Goal: Task Accomplishment & Management: Complete application form

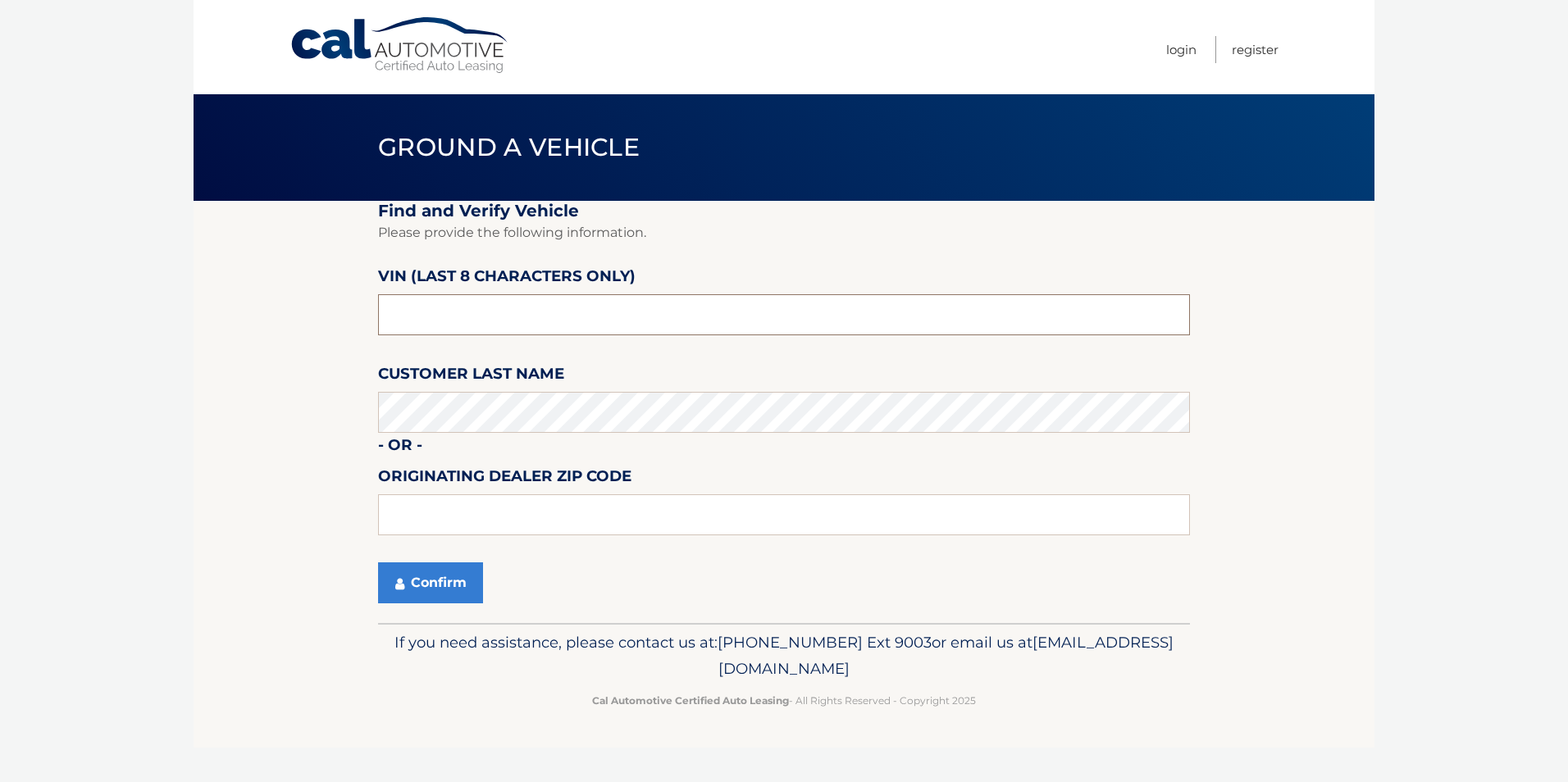
click at [446, 331] on input "text" at bounding box center [784, 314] width 812 height 41
type input "ph509320"
click at [430, 590] on button "Confirm" at bounding box center [431, 582] width 105 height 41
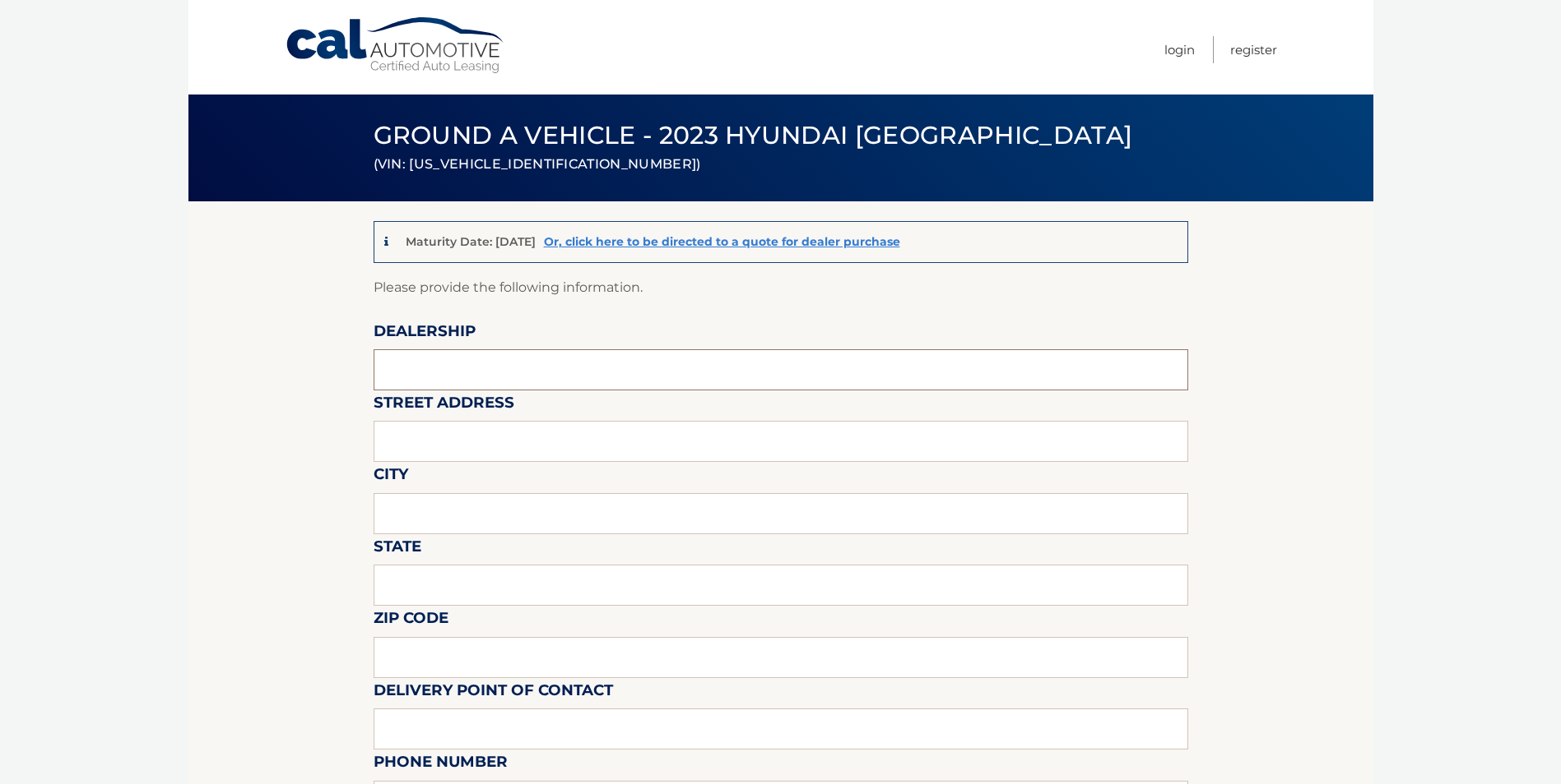
click at [431, 381] on input "text" at bounding box center [780, 369] width 814 height 41
type input "FREEHOLD HYUNDAI"
type input "4065 US 9"
type input "FREEHOLD"
type input "[US_STATE]"
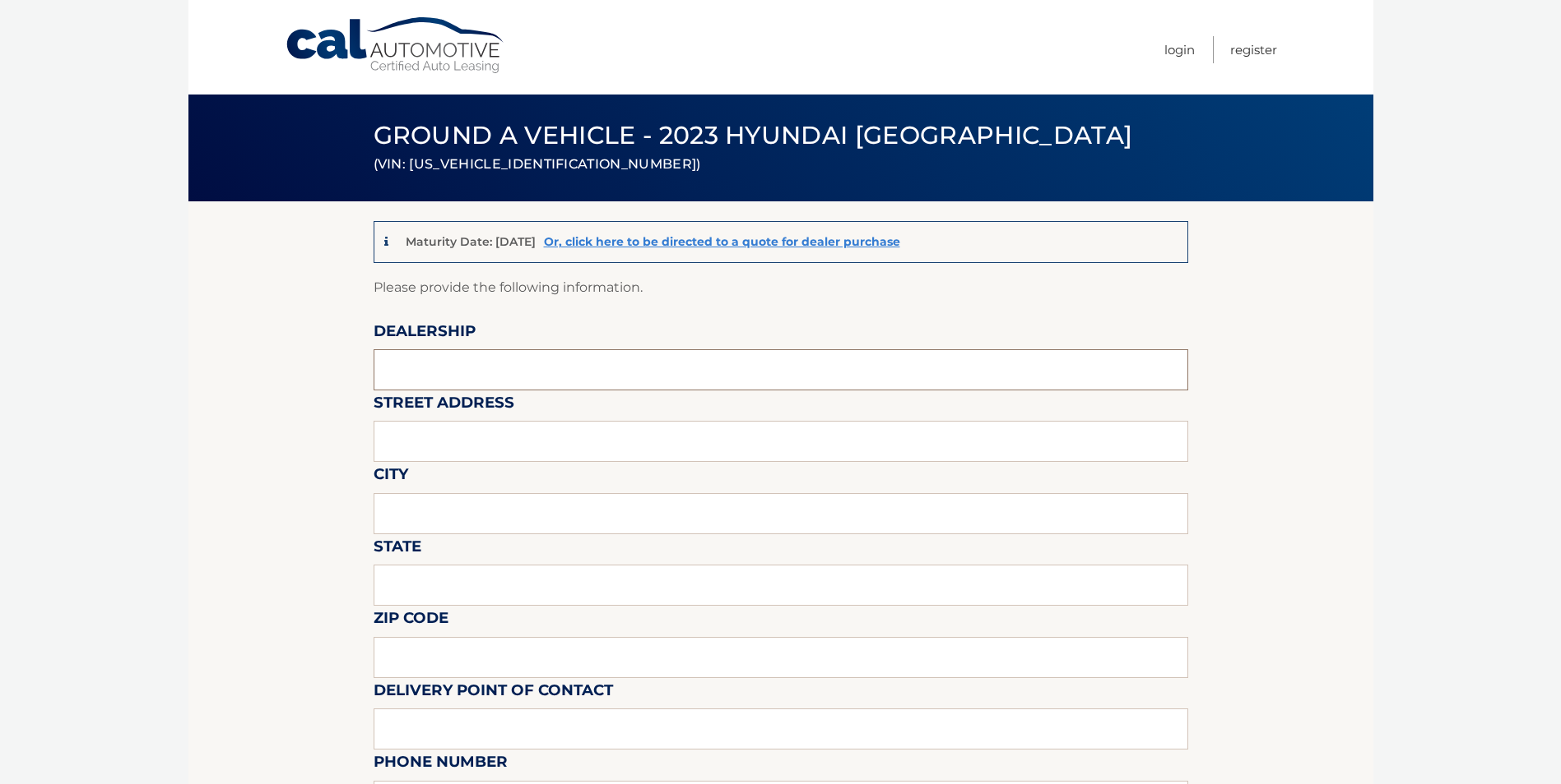
type input "07728"
type input "[PERSON_NAME]"
type input "7326160589"
type input "[EMAIL_ADDRESS][DOMAIN_NAME]"
type input "[PERSON_NAME]"
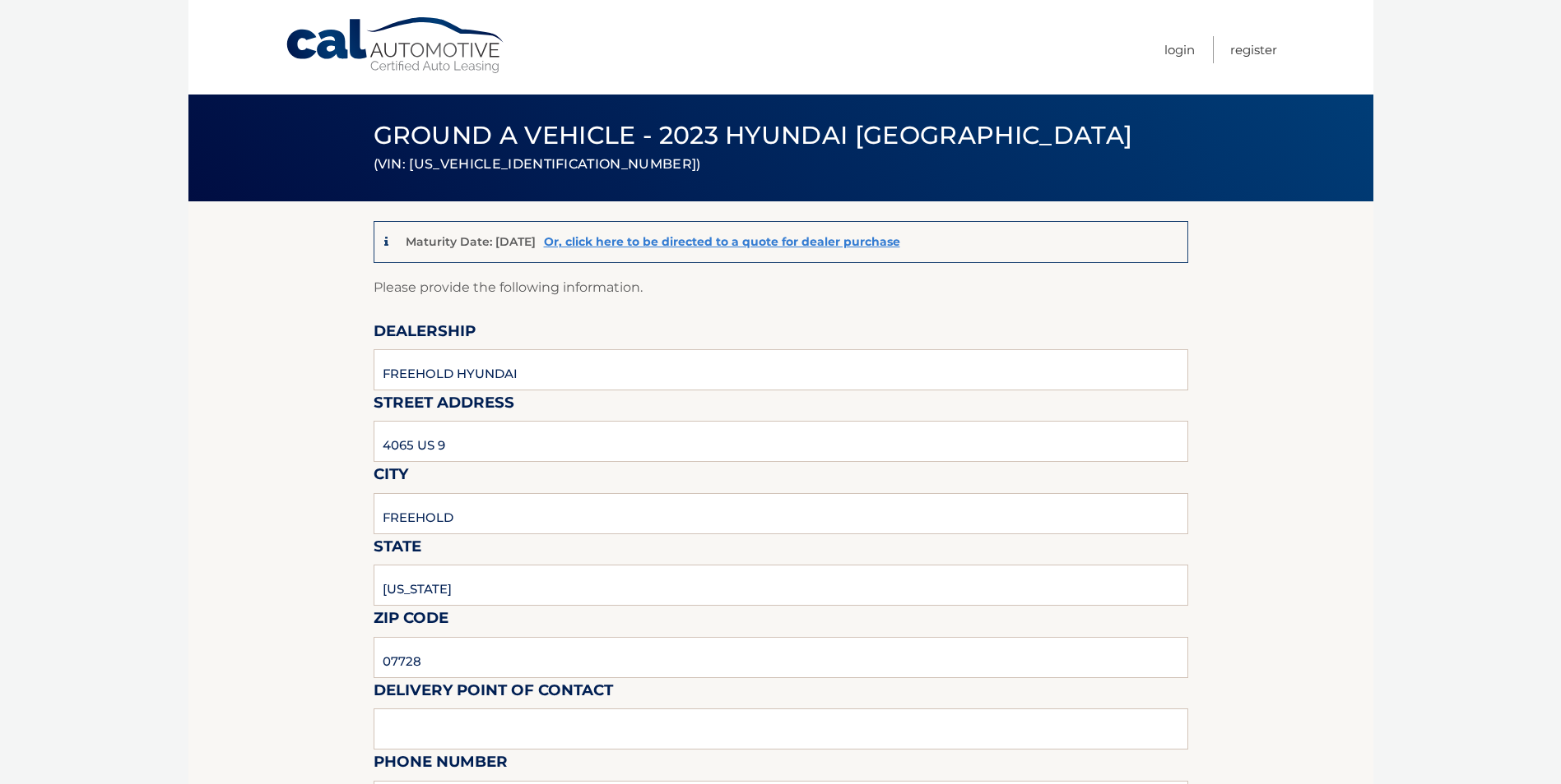
type input "9088390905"
type input "[EMAIL_ADDRESS][DOMAIN_NAME]"
type input "PICKUP [DATE] THRU [DATE] 9AM TO 6PM."
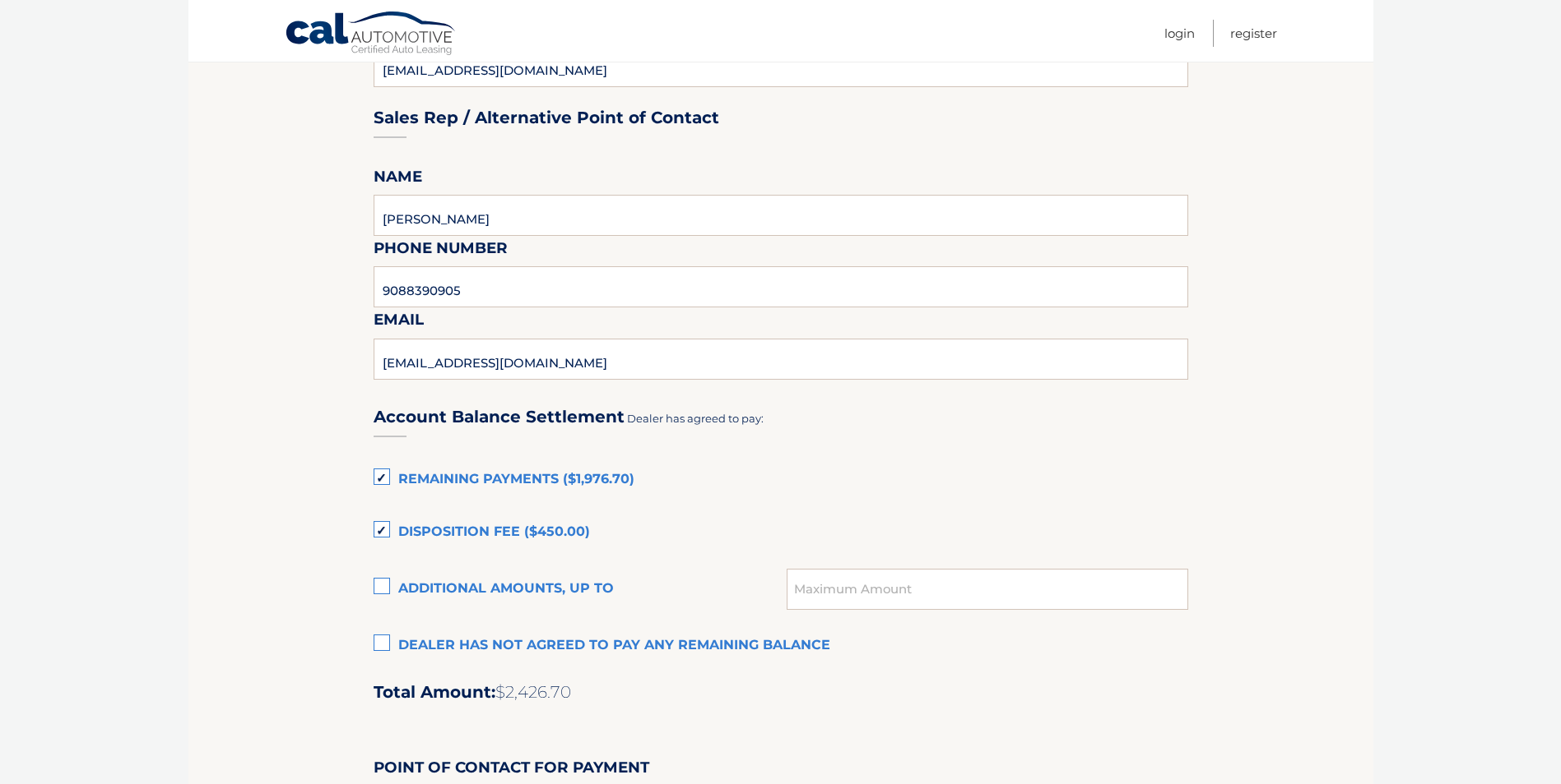
scroll to position [823, 0]
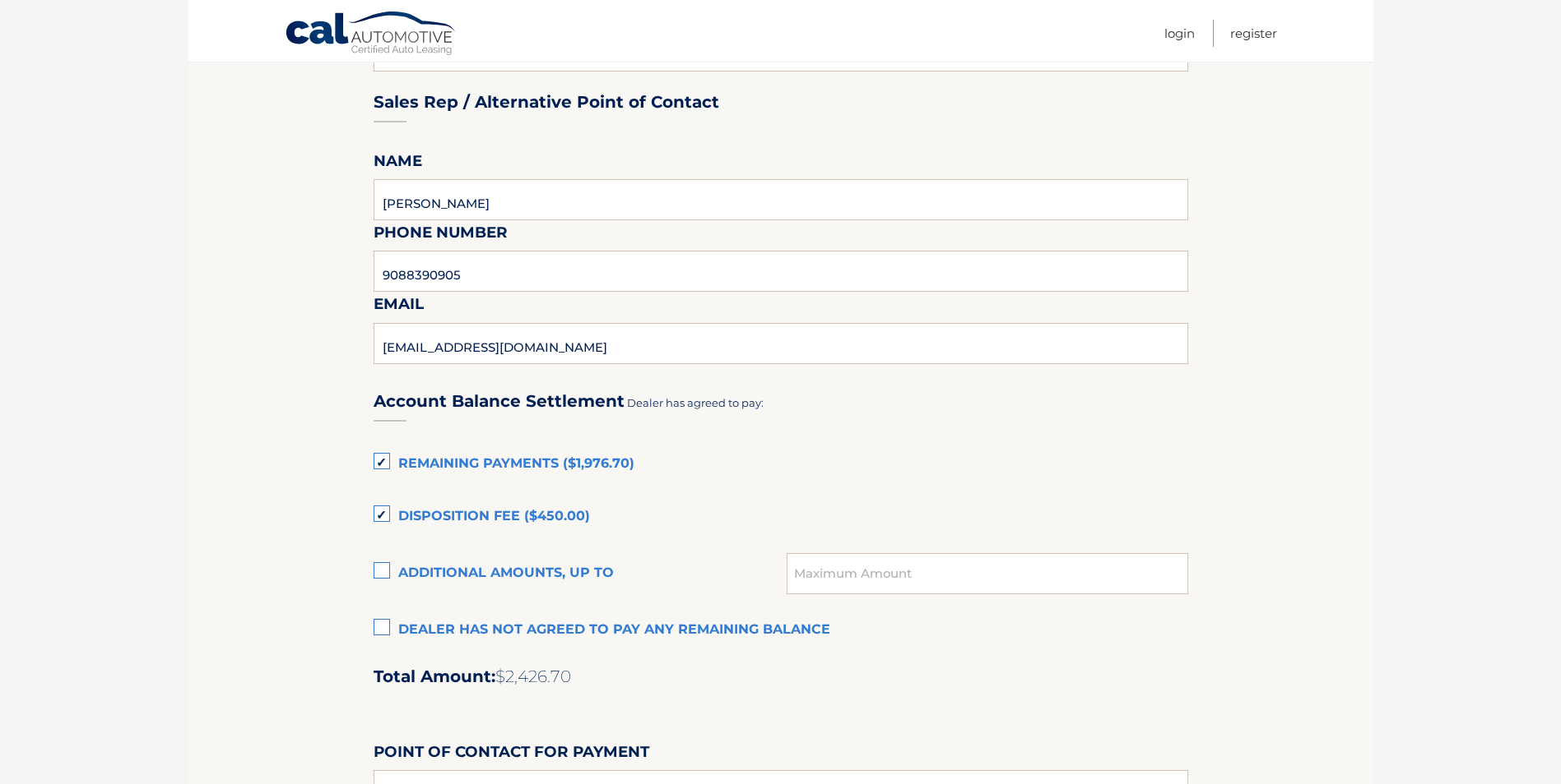
click at [385, 634] on label "Dealer has not agreed to pay any remaining balance" at bounding box center [780, 630] width 814 height 33
click at [0, 0] on input "Dealer has not agreed to pay any remaining balance" at bounding box center [0, 0] width 0 height 0
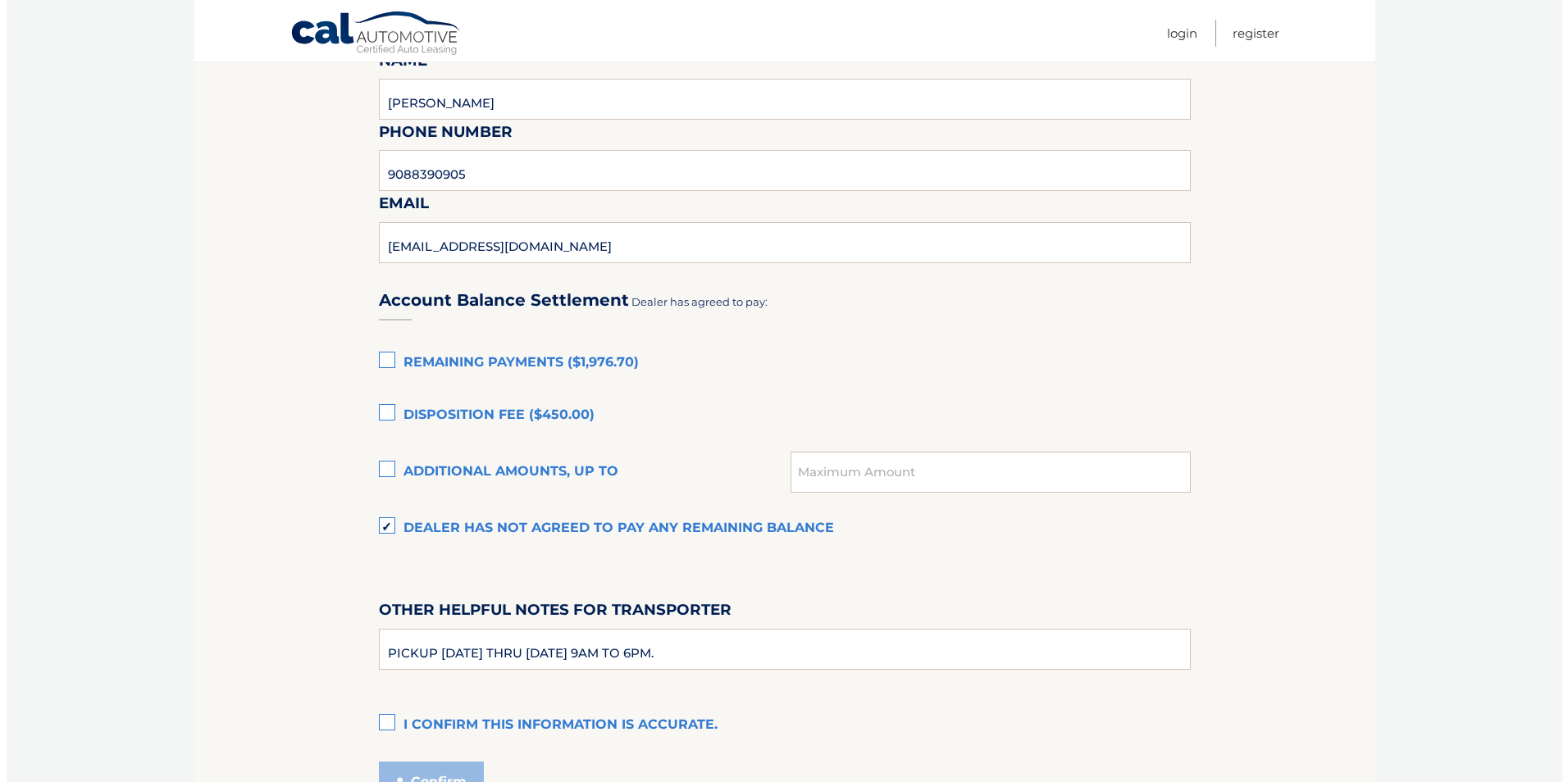
scroll to position [1066, 0]
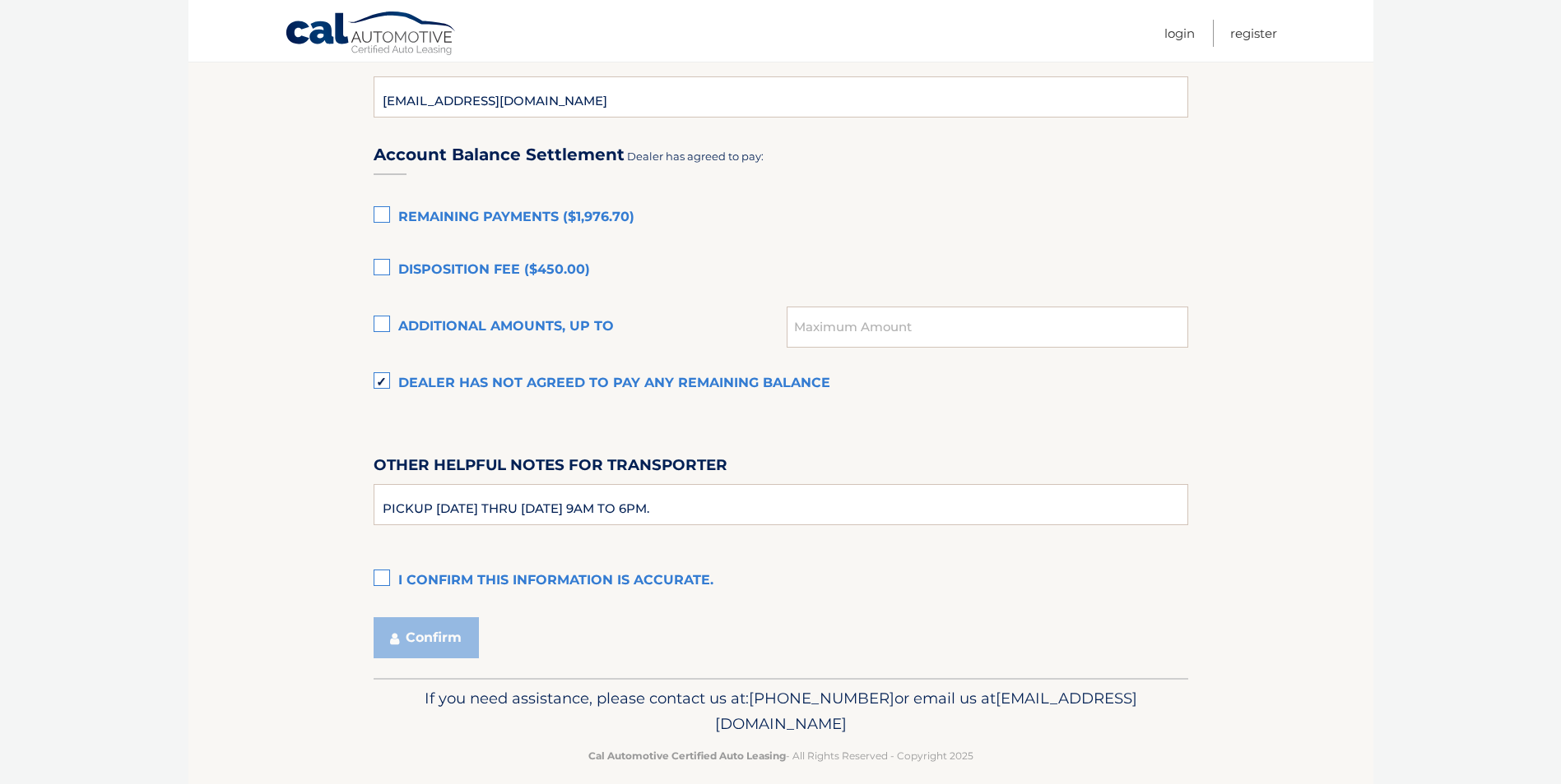
click at [381, 578] on label "I confirm this information is accurate." at bounding box center [780, 581] width 814 height 33
click at [0, 0] on input "I confirm this information is accurate." at bounding box center [0, 0] width 0 height 0
click at [439, 644] on button "Confirm" at bounding box center [426, 637] width 105 height 41
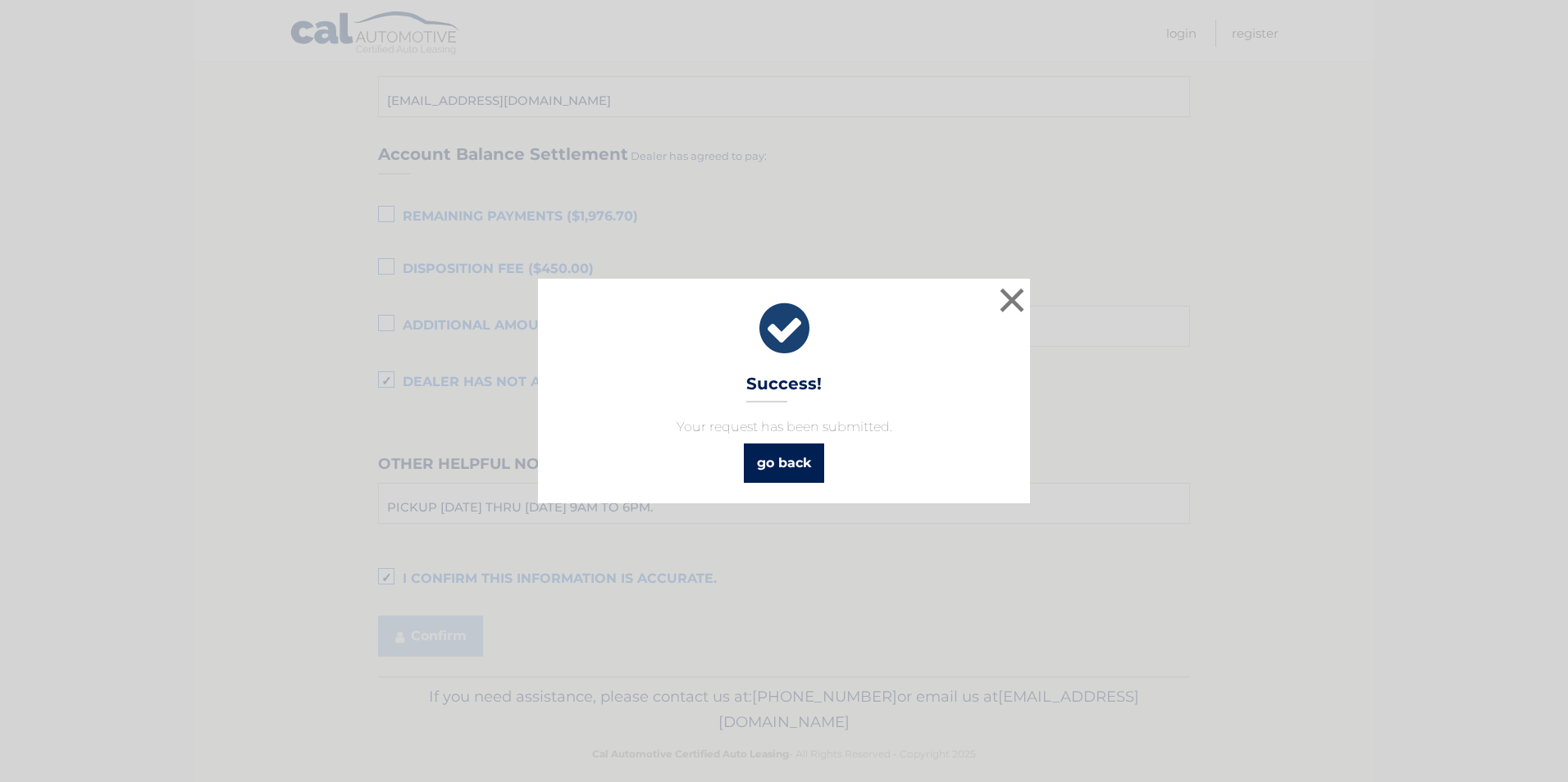
click at [801, 457] on link "go back" at bounding box center [784, 463] width 80 height 40
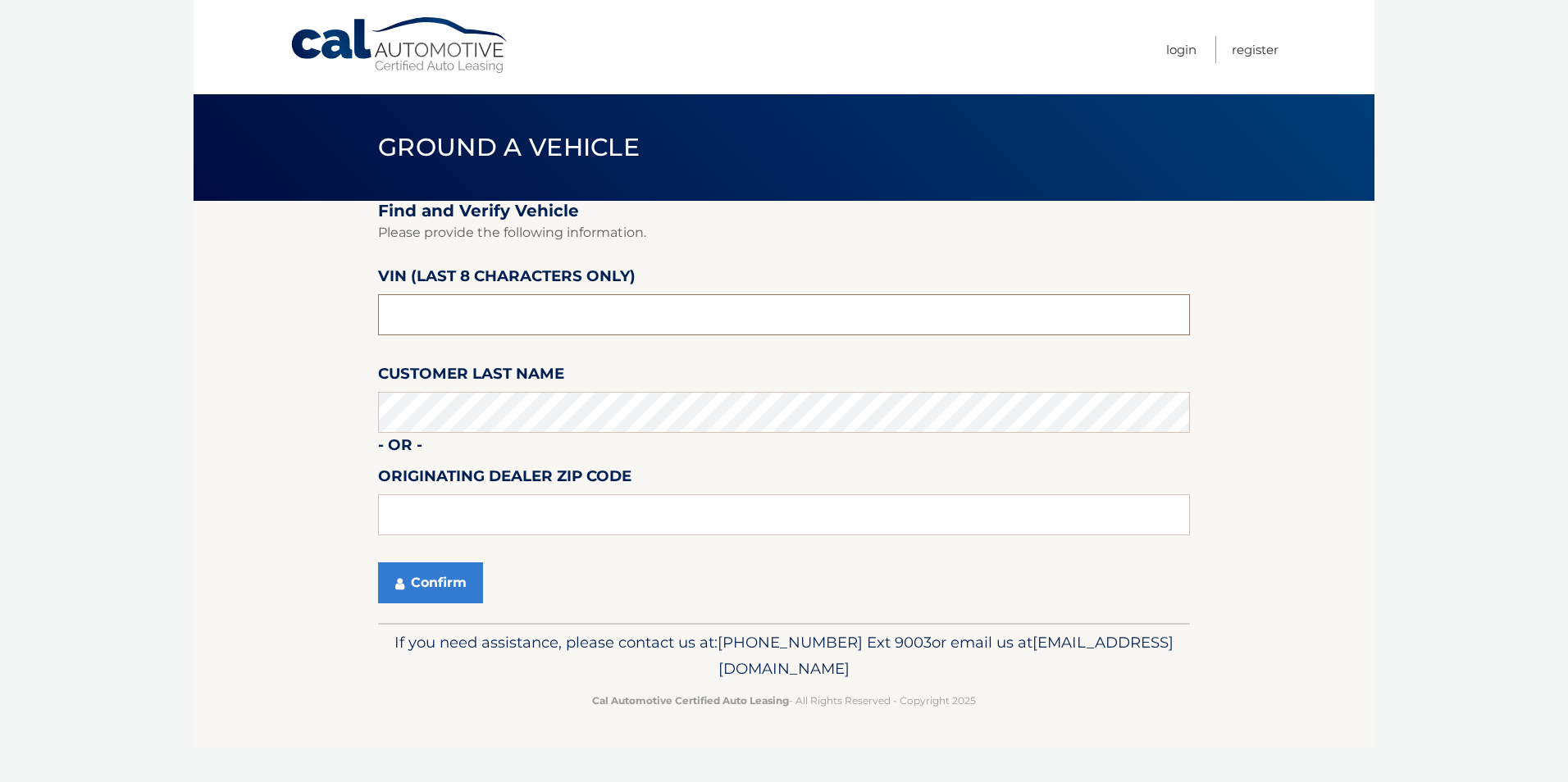
click at [543, 317] on input "text" at bounding box center [784, 314] width 812 height 41
type input "ph202179"
click at [445, 581] on button "Confirm" at bounding box center [431, 582] width 105 height 41
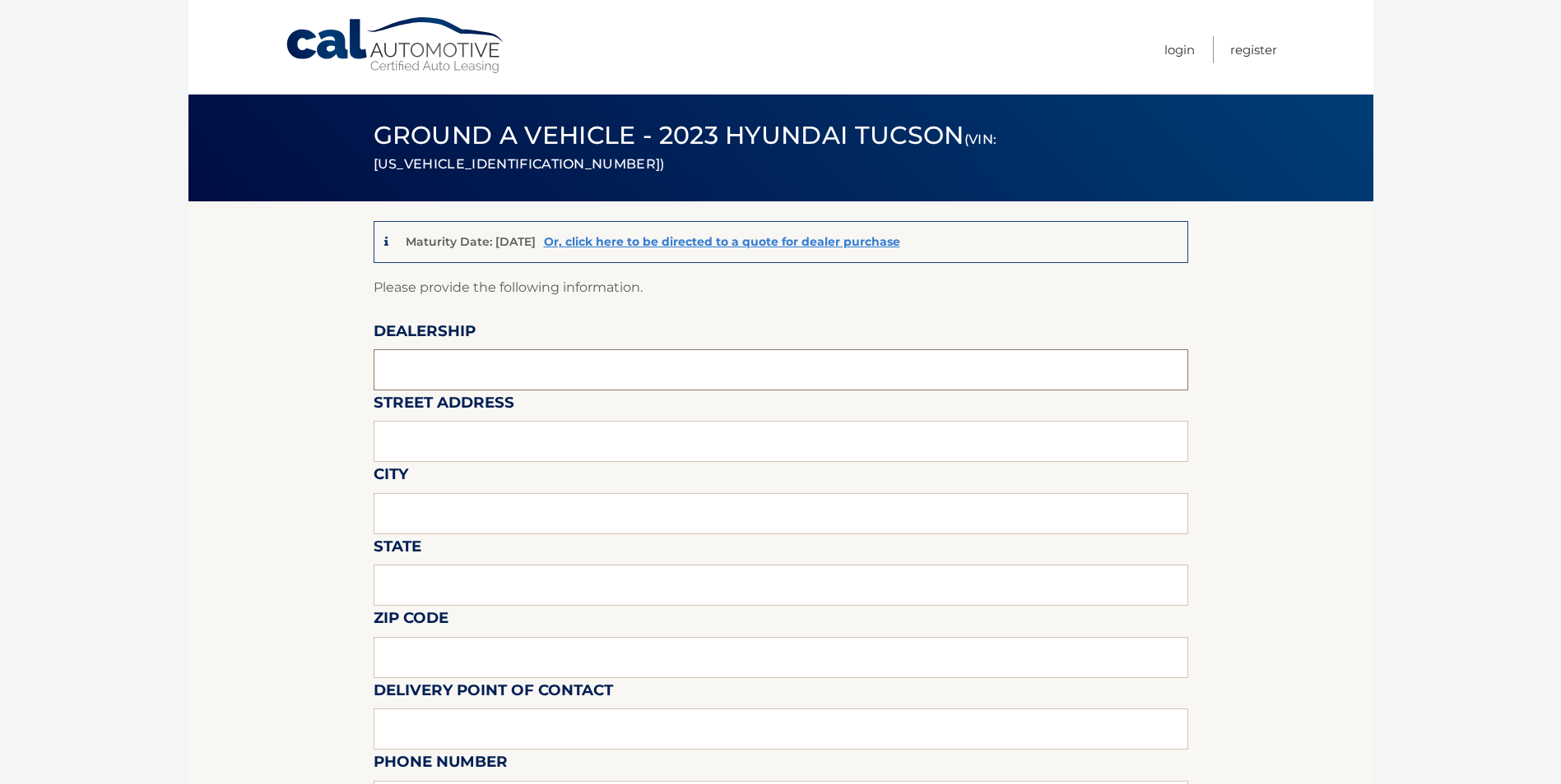
click at [390, 377] on input "text" at bounding box center [780, 369] width 814 height 41
type input "FREEHOLD HYUNDAI"
type input "4065 US 9"
type input "FREEHOLD"
type input "[US_STATE]"
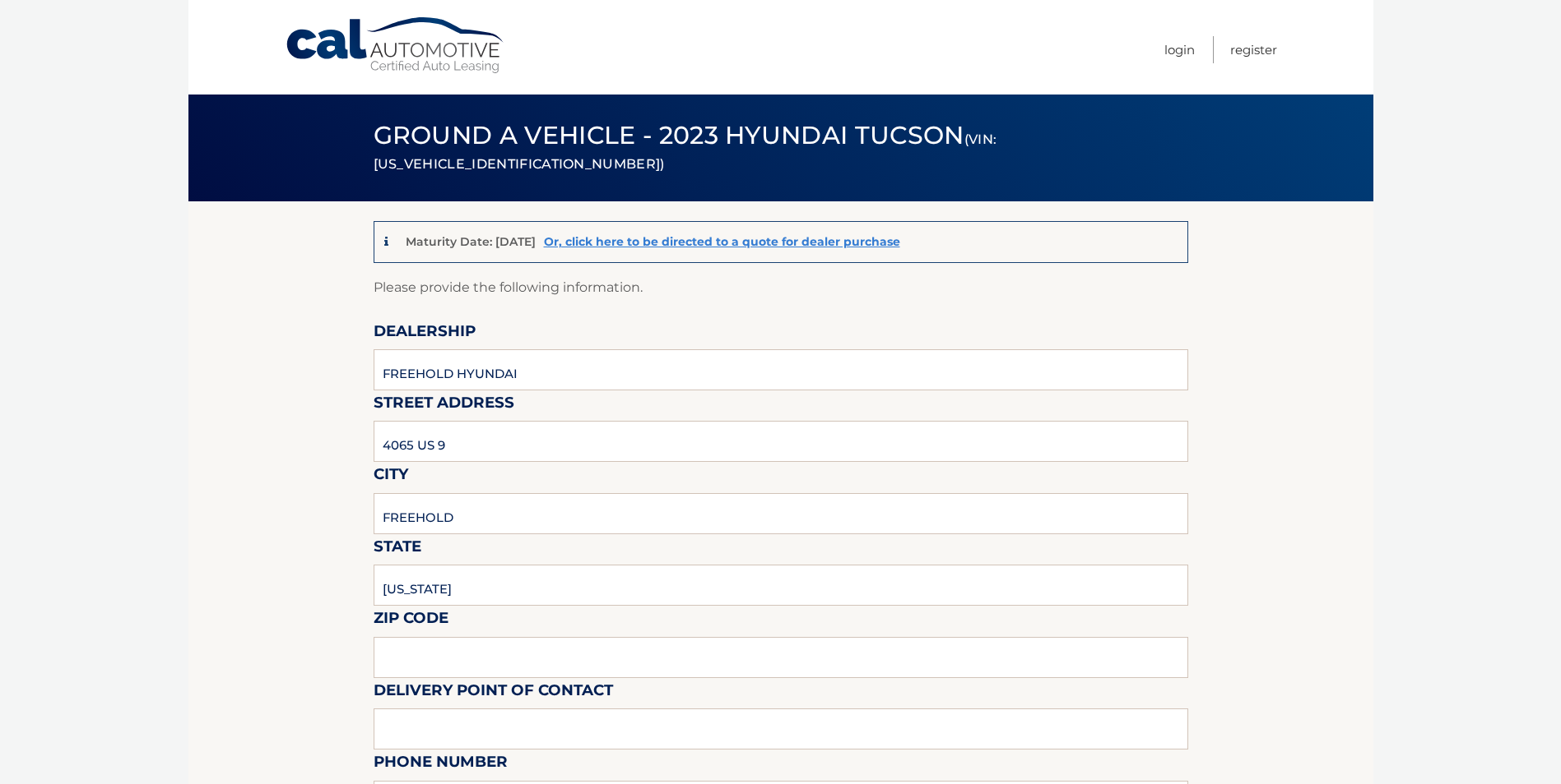
type input "07728"
type input "[PERSON_NAME]"
type input "7326160589"
type input "[EMAIL_ADDRESS][DOMAIN_NAME]"
type input "[PERSON_NAME]"
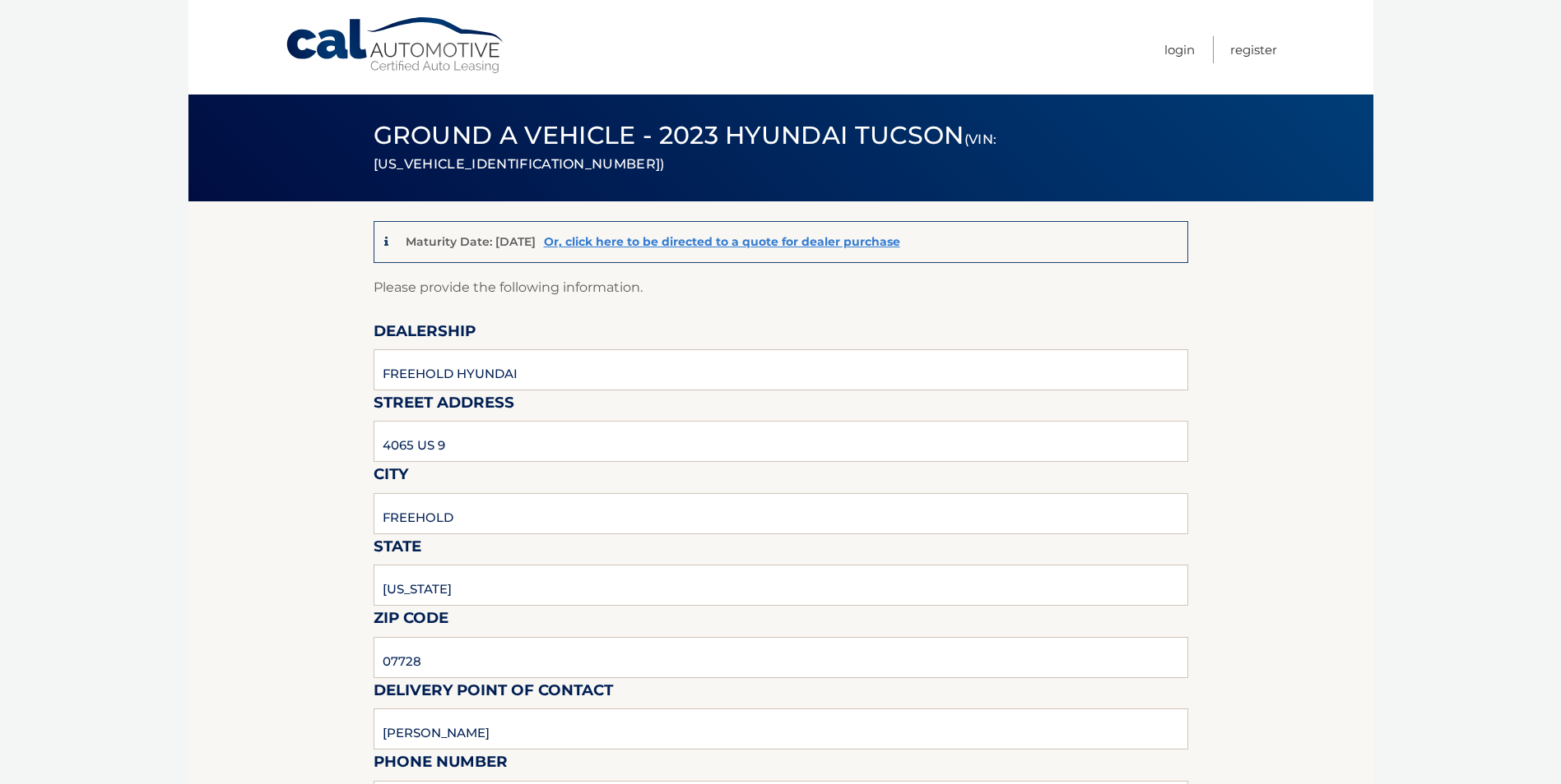
type input "9088390905"
type input "[EMAIL_ADDRESS][DOMAIN_NAME]"
type input "PICKUP [DATE] THRU [DATE] 9AM TO 6PM."
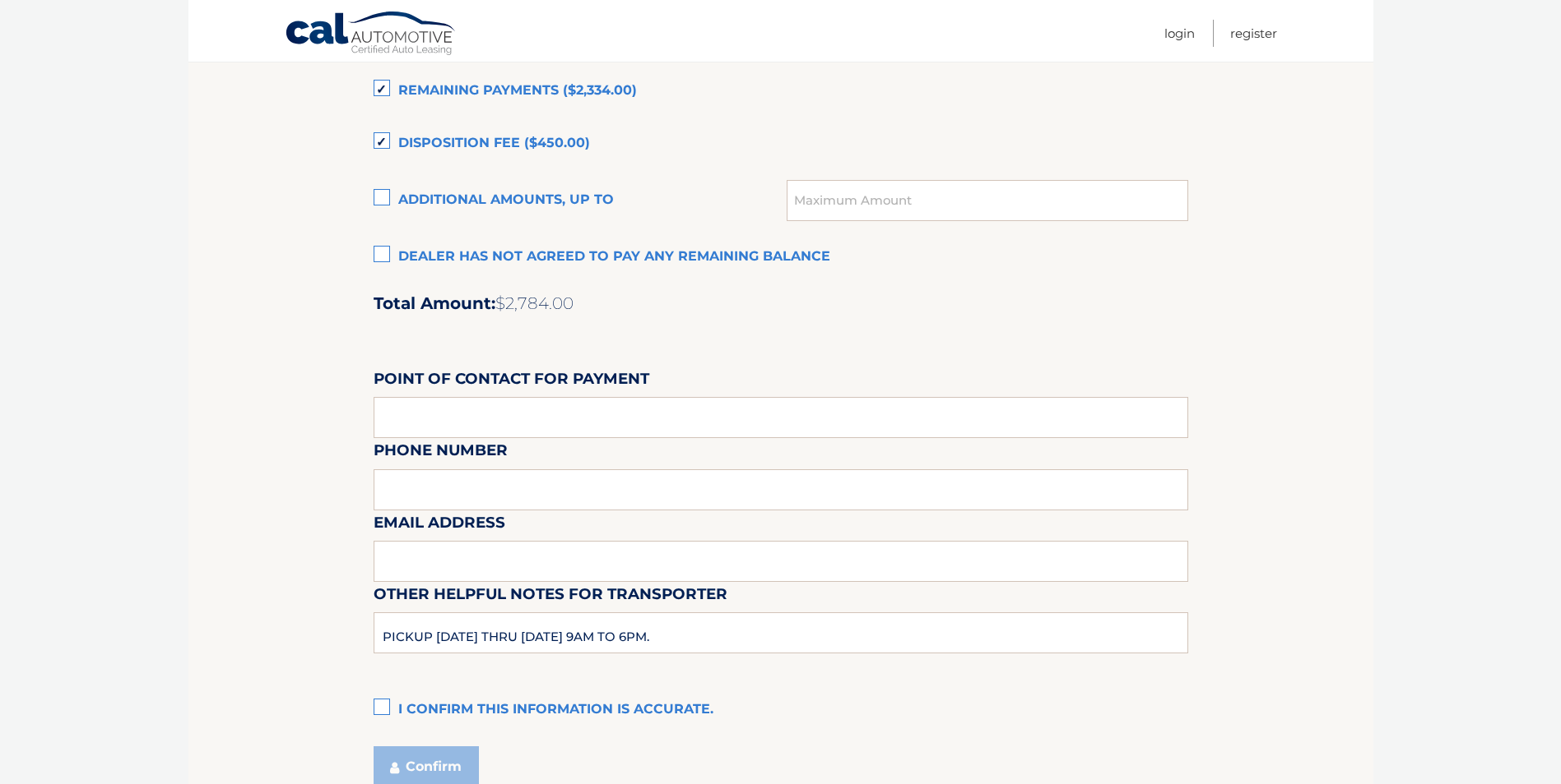
scroll to position [986, 0]
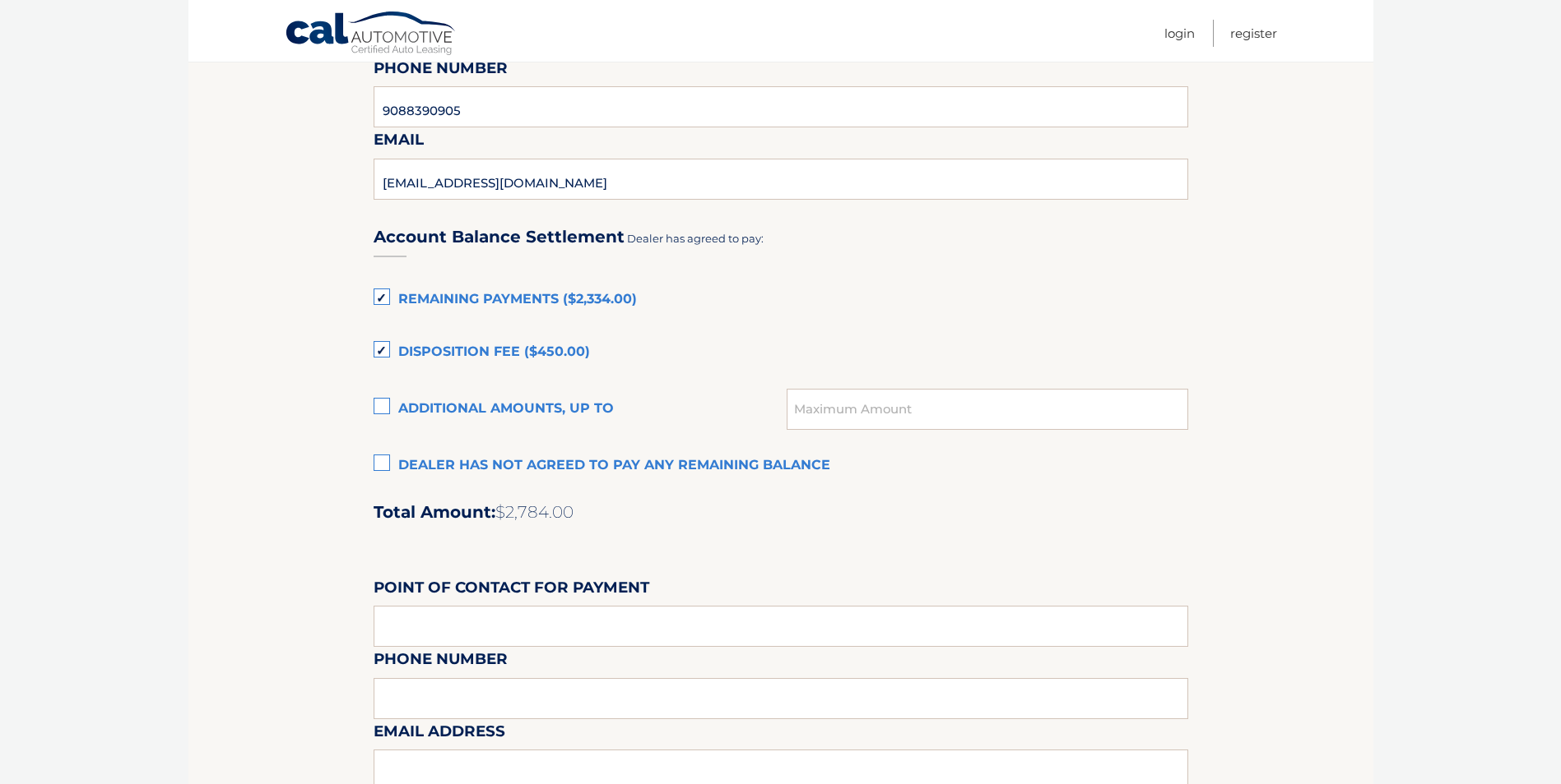
click at [379, 466] on label "Dealer has not agreed to pay any remaining balance" at bounding box center [780, 465] width 814 height 33
click at [0, 0] on input "Dealer has not agreed to pay any remaining balance" at bounding box center [0, 0] width 0 height 0
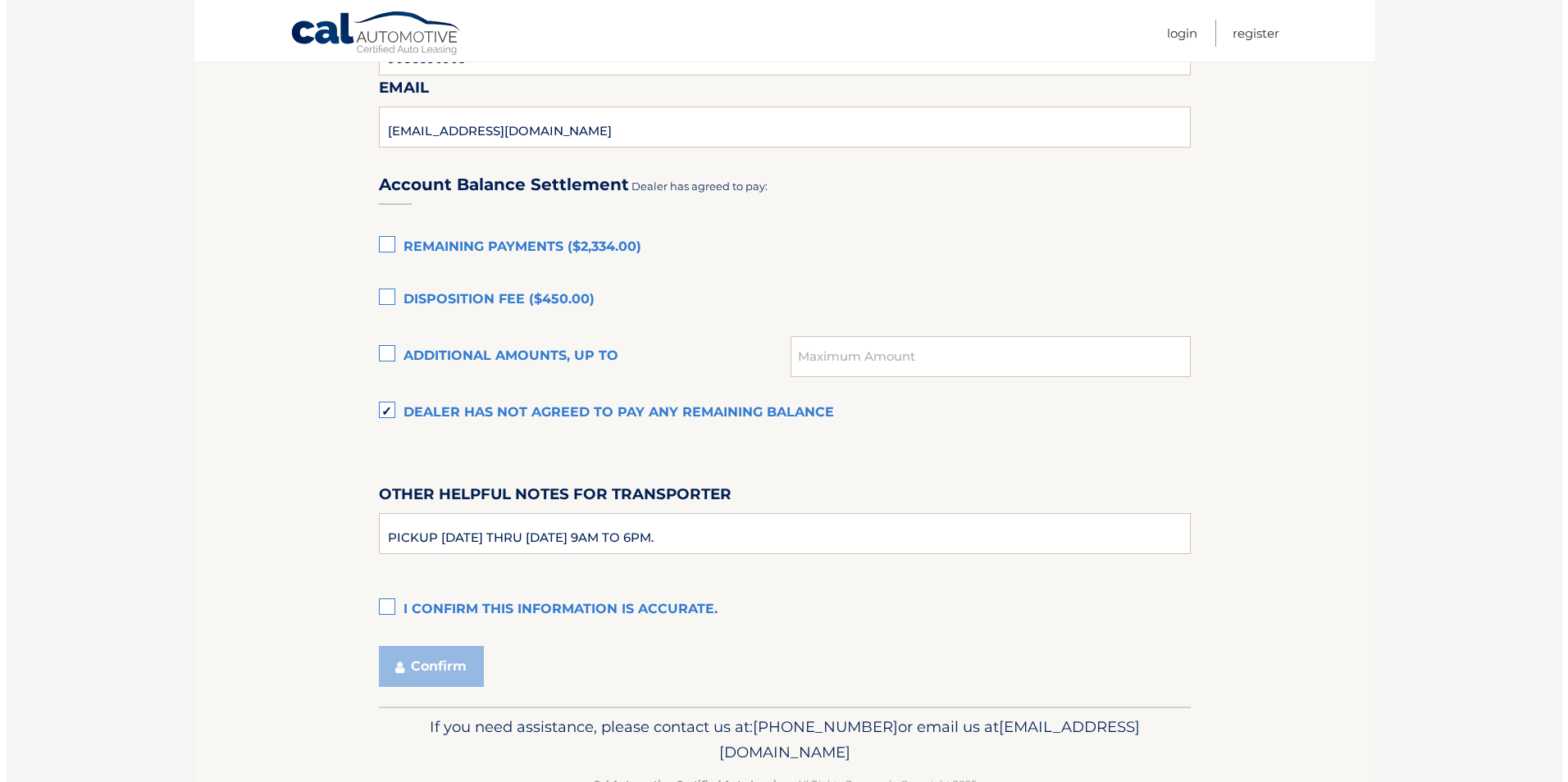
scroll to position [1085, 0]
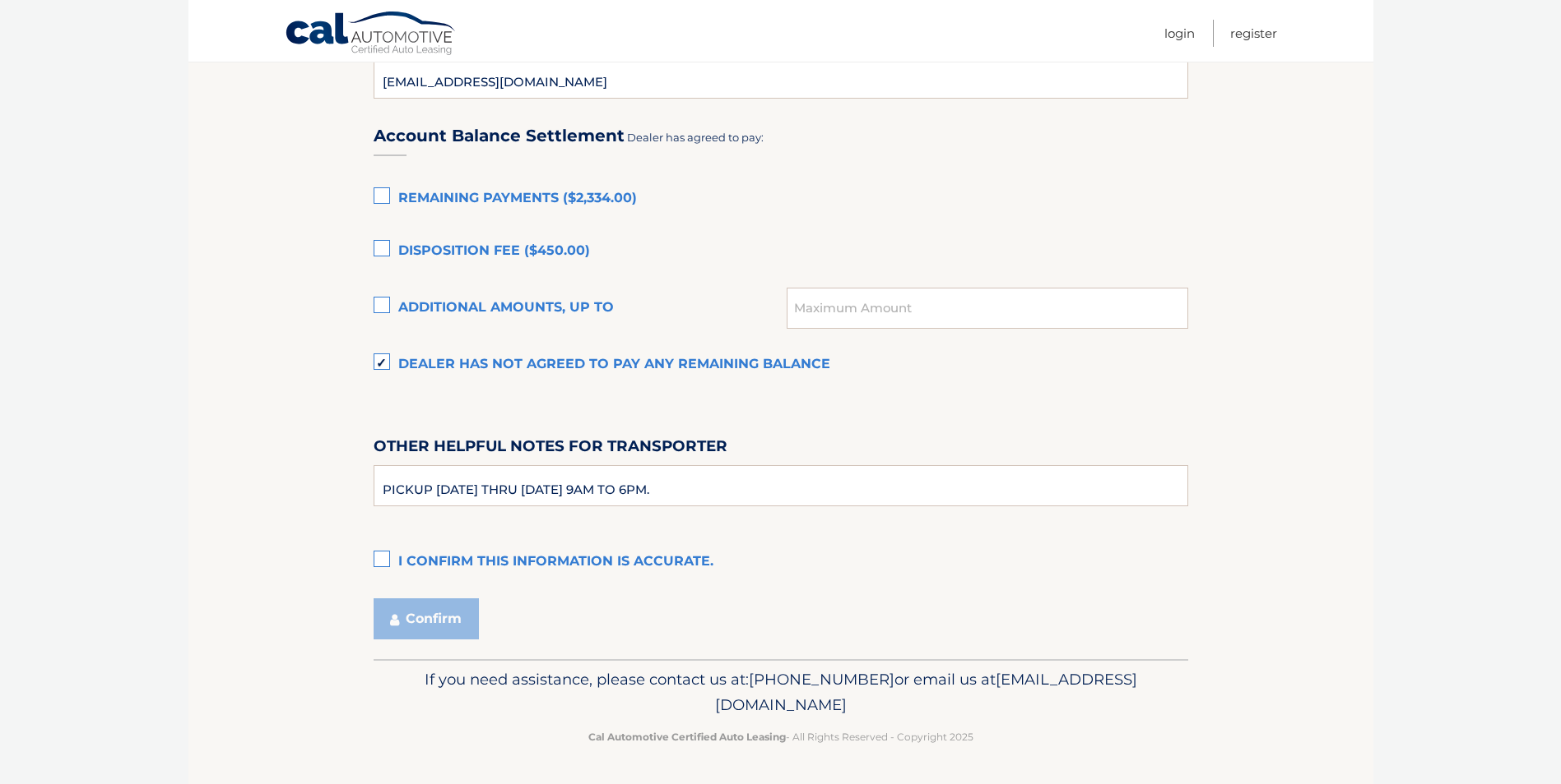
click at [386, 562] on label "I confirm this information is accurate." at bounding box center [780, 562] width 814 height 33
click at [0, 0] on input "I confirm this information is accurate." at bounding box center [0, 0] width 0 height 0
click at [410, 611] on button "Confirm" at bounding box center [426, 618] width 105 height 41
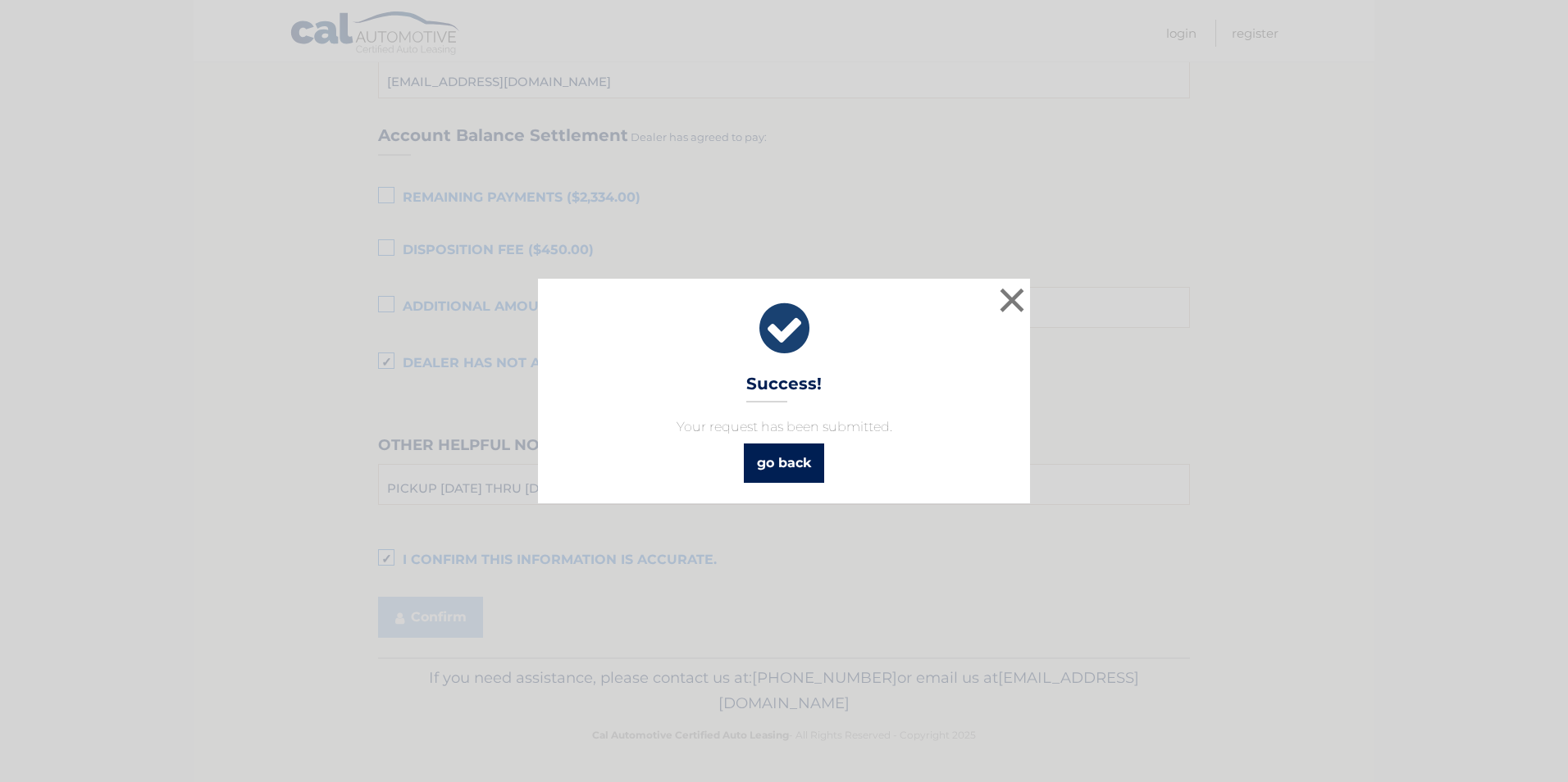
click at [772, 452] on link "go back" at bounding box center [784, 463] width 80 height 40
